Goal: Task Accomplishment & Management: Manage account settings

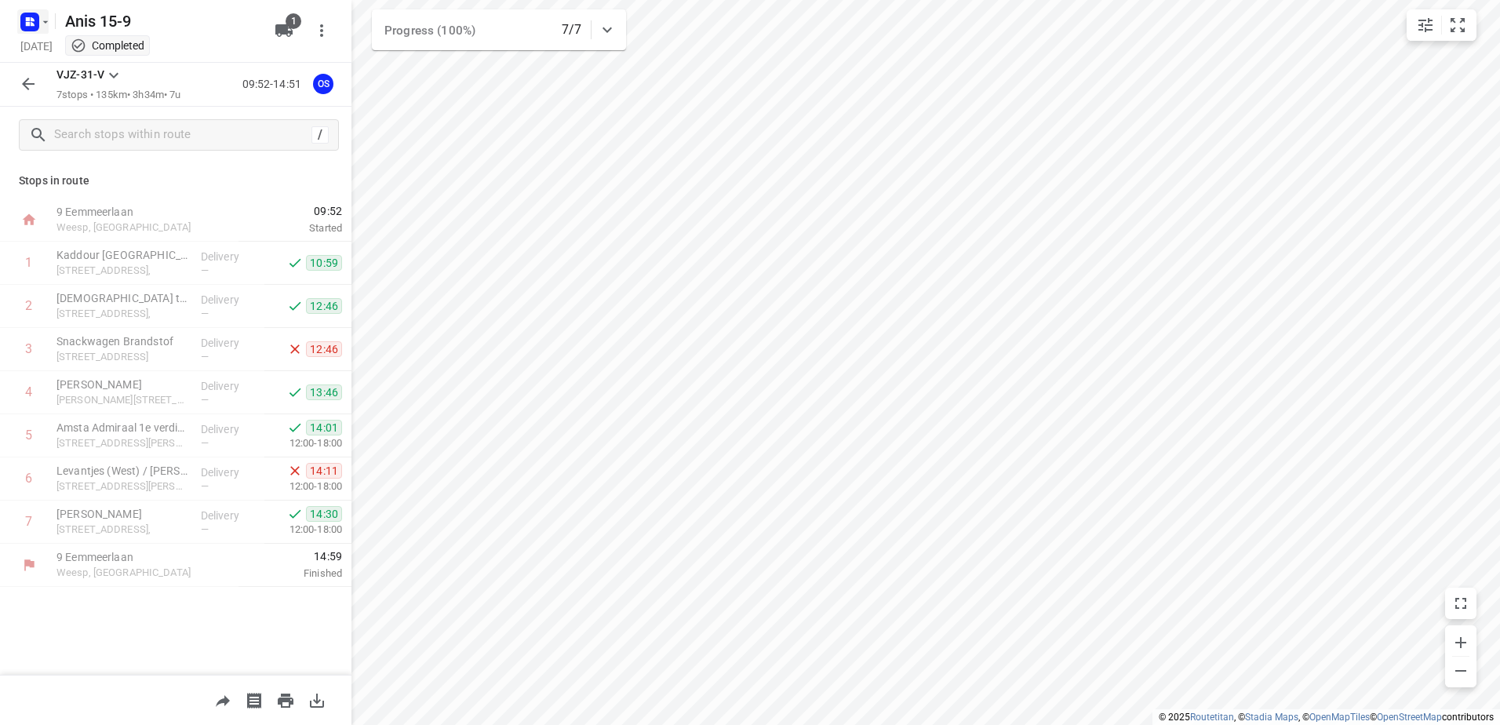
click at [35, 20] on rect "button" at bounding box center [29, 22] width 19 height 19
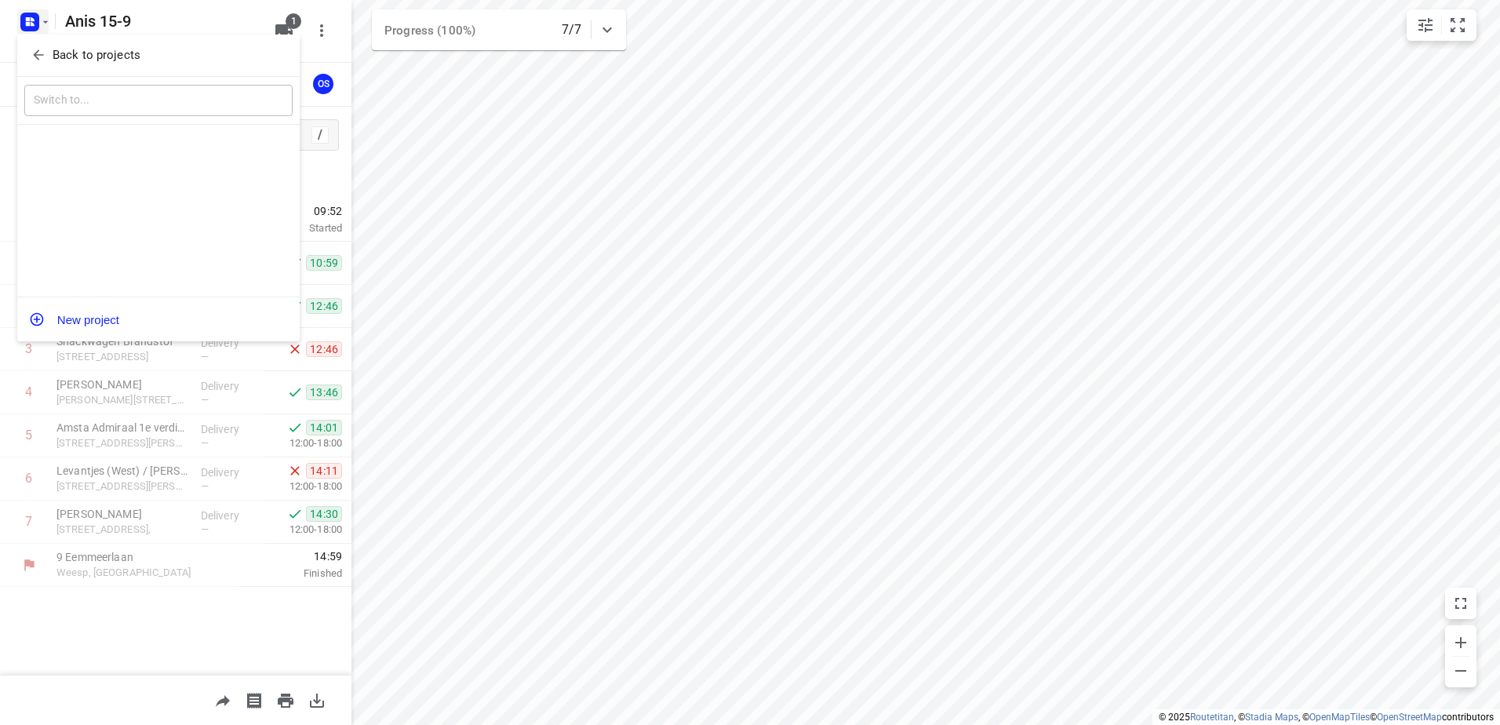
click at [67, 47] on p "Back to projects" at bounding box center [97, 55] width 88 height 18
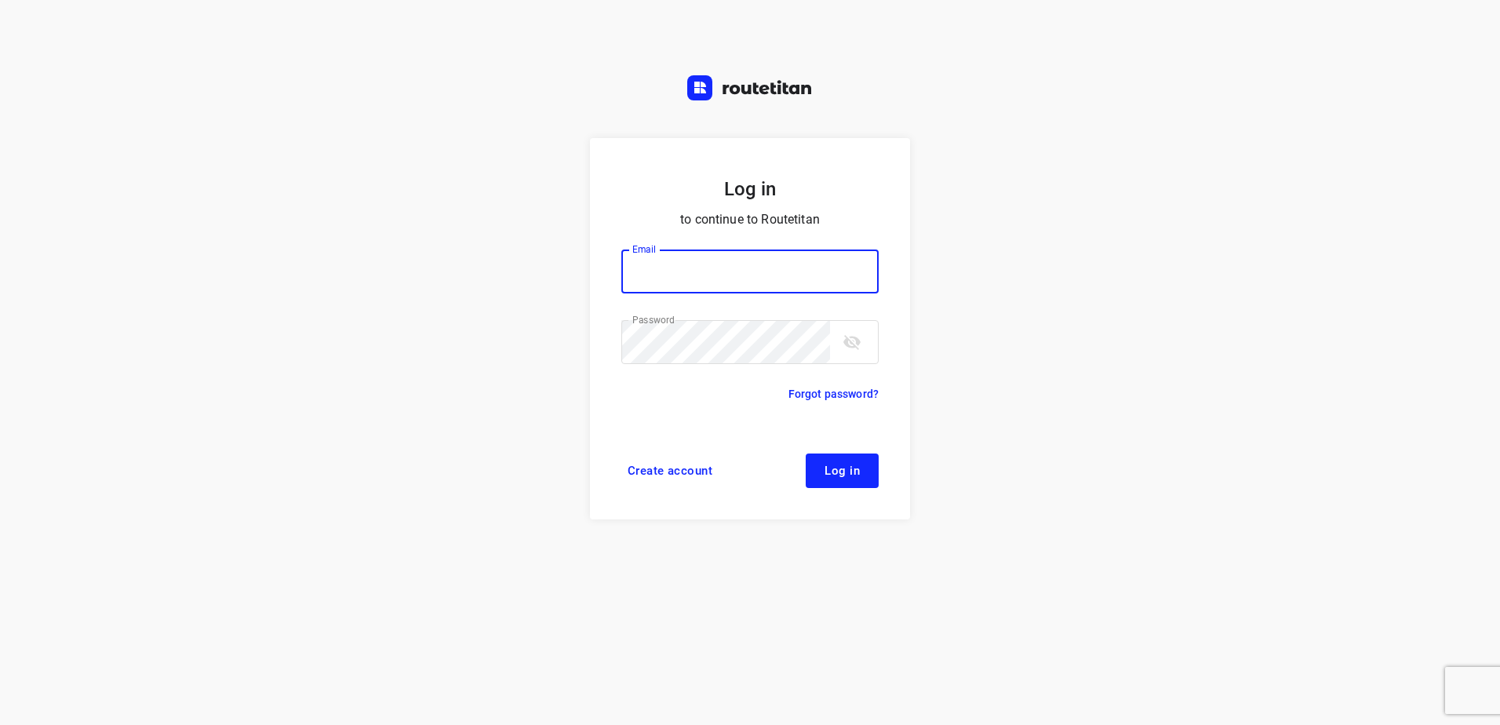
type input "horeca@kaddour.nl"
click at [832, 479] on button "Log in" at bounding box center [842, 470] width 73 height 35
